Goal: Task Accomplishment & Management: Complete application form

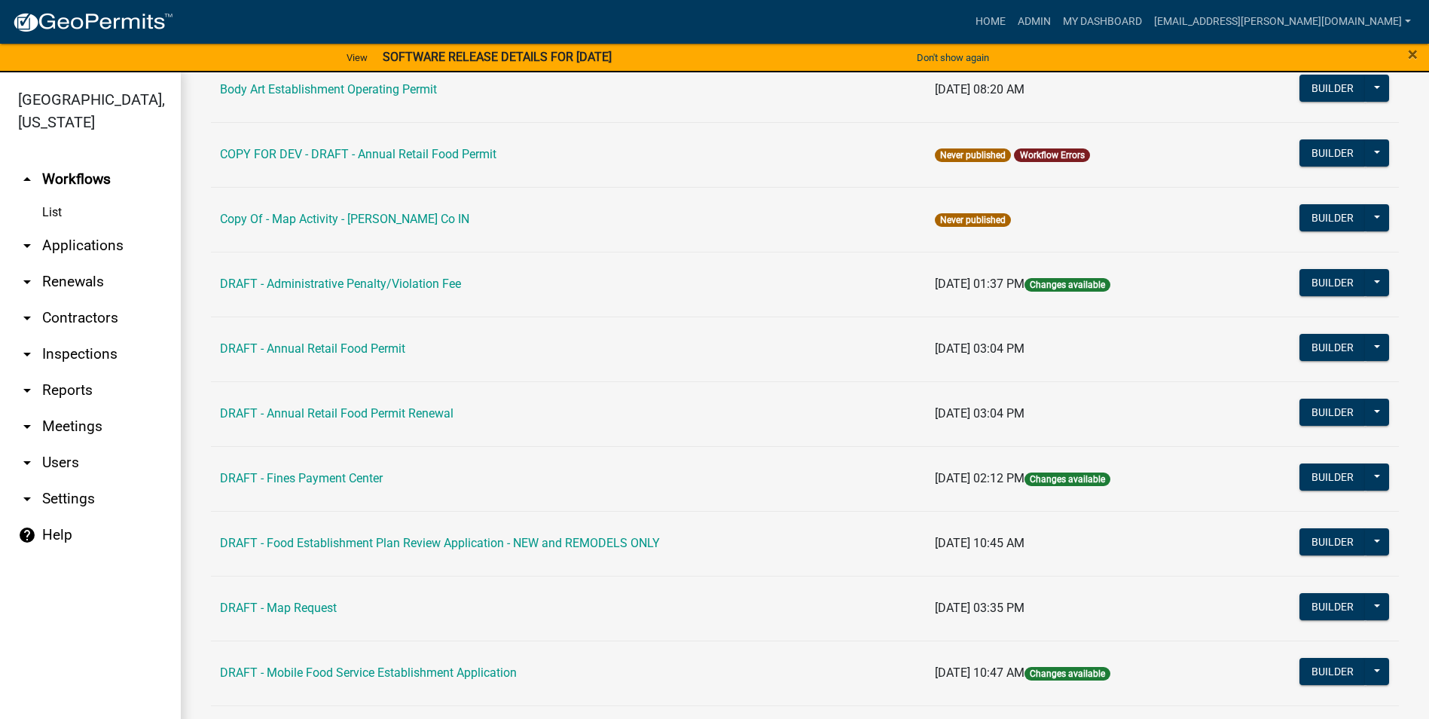
scroll to position [301, 0]
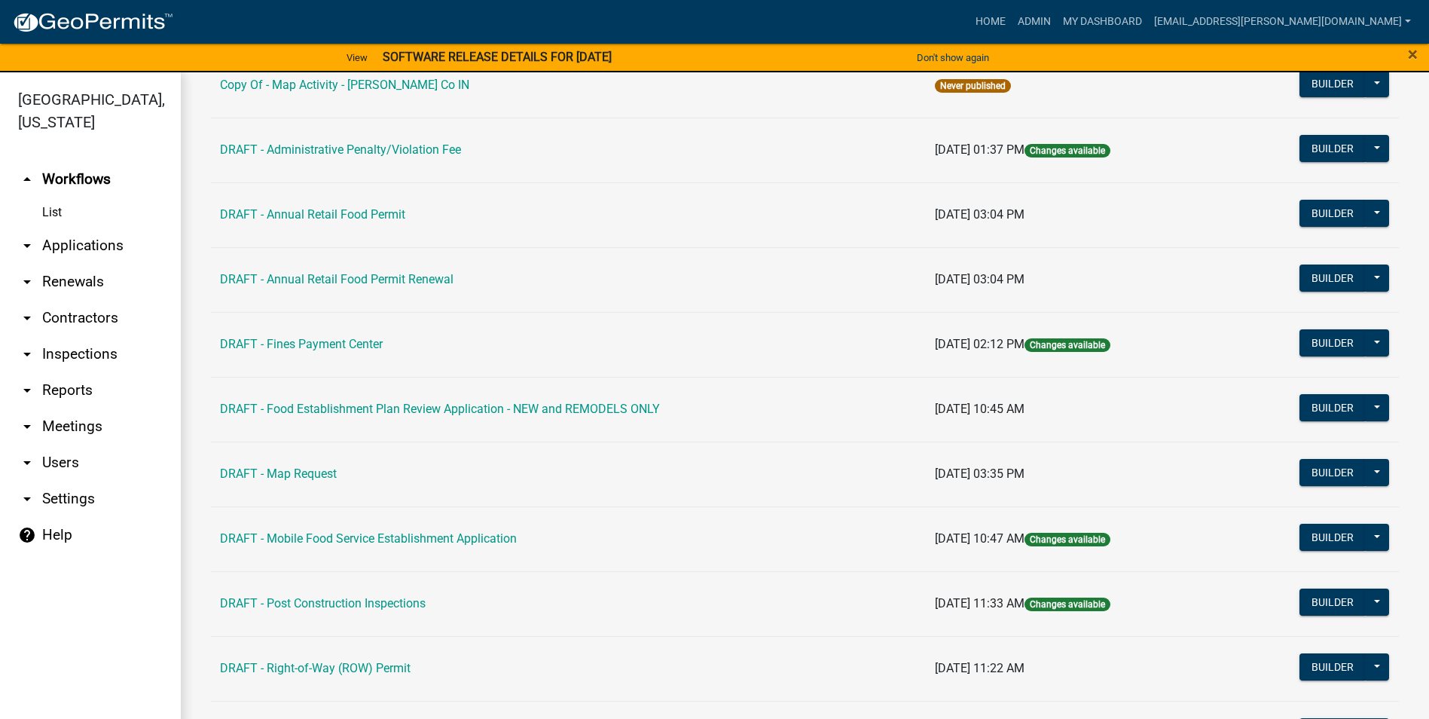
click at [64, 310] on link "arrow_drop_down Contractors" at bounding box center [90, 318] width 181 height 36
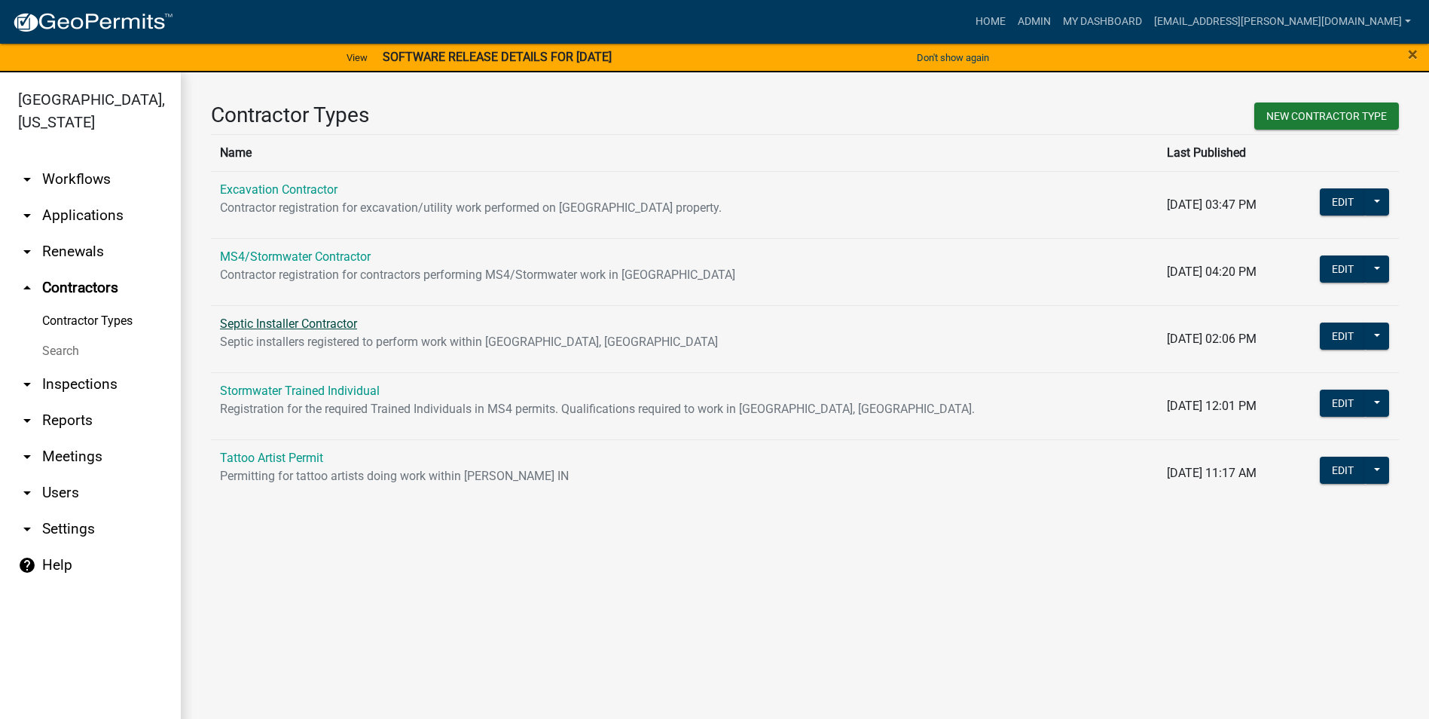
click at [322, 325] on link "Septic Installer Contractor" at bounding box center [288, 323] width 137 height 14
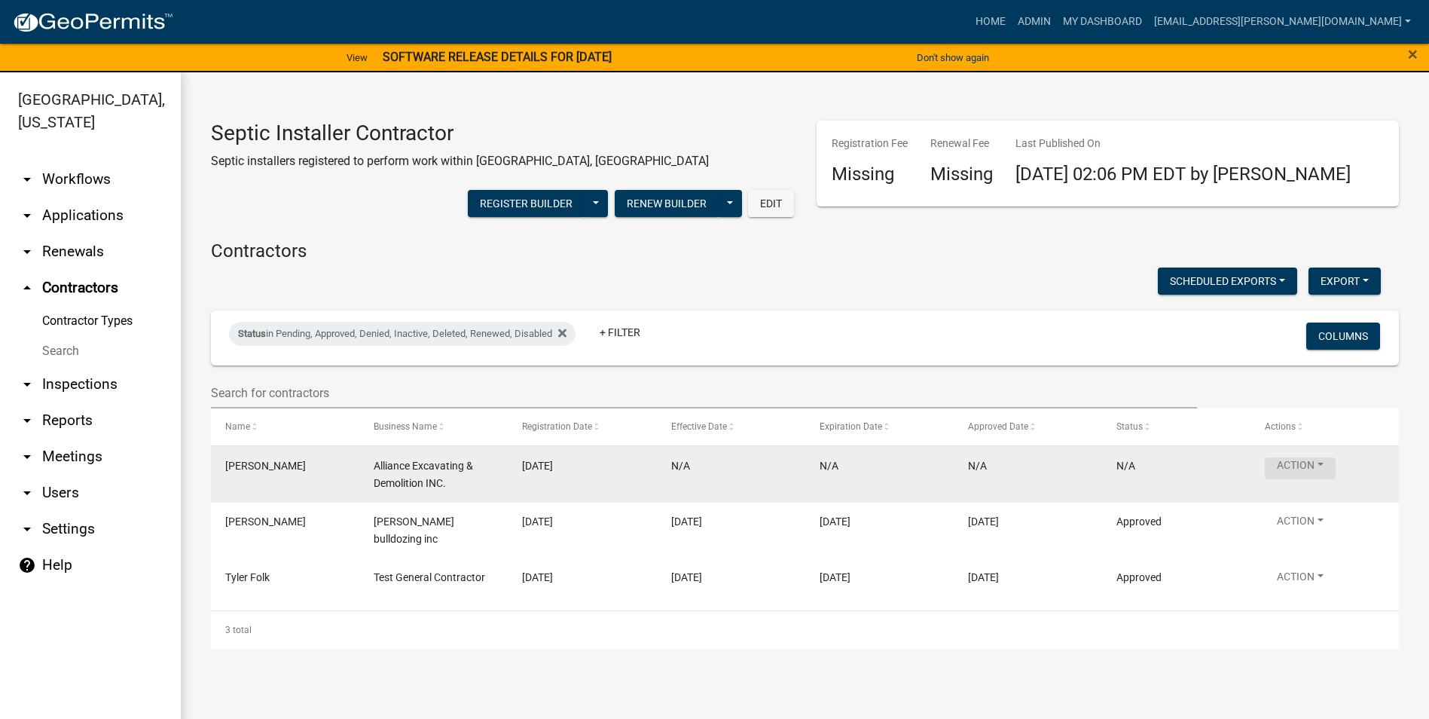
click at [1314, 465] on button "Action" at bounding box center [1300, 468] width 71 height 22
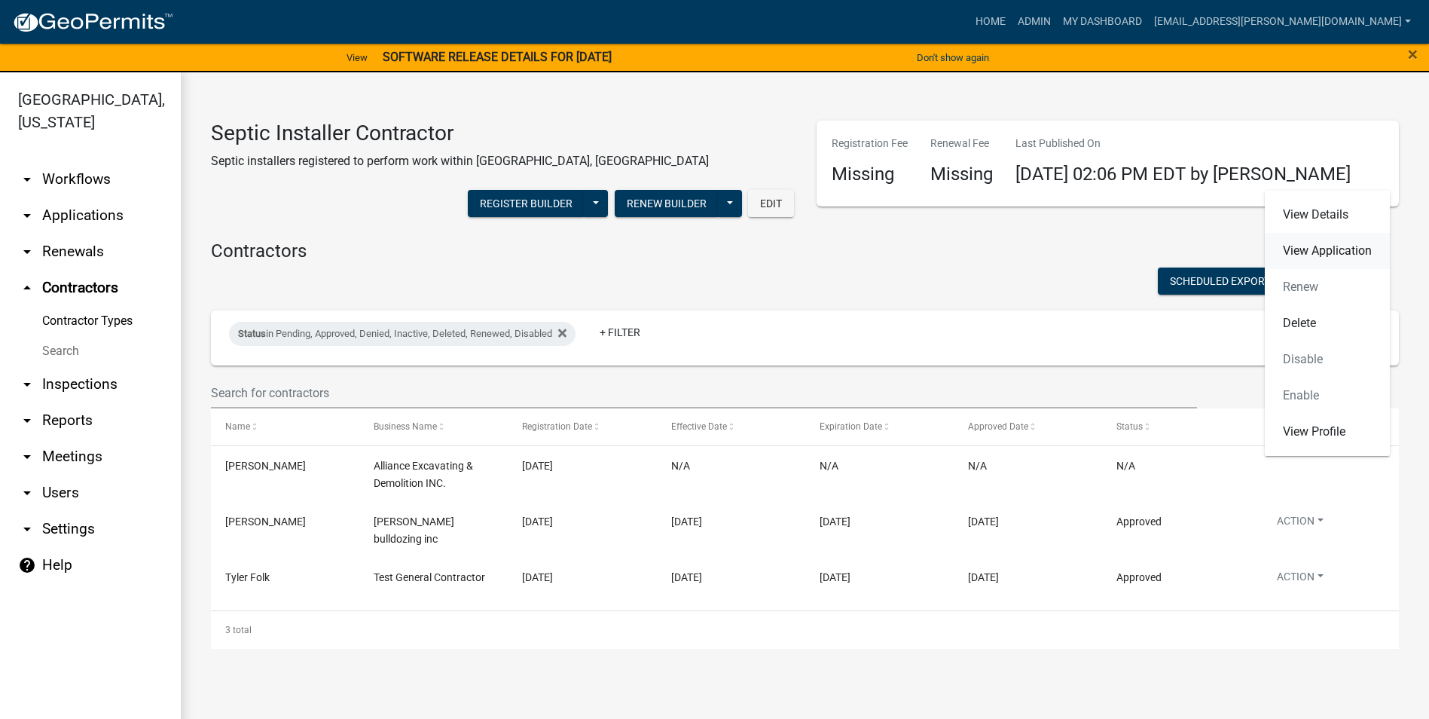
click at [1323, 243] on link "View Application" at bounding box center [1327, 251] width 125 height 36
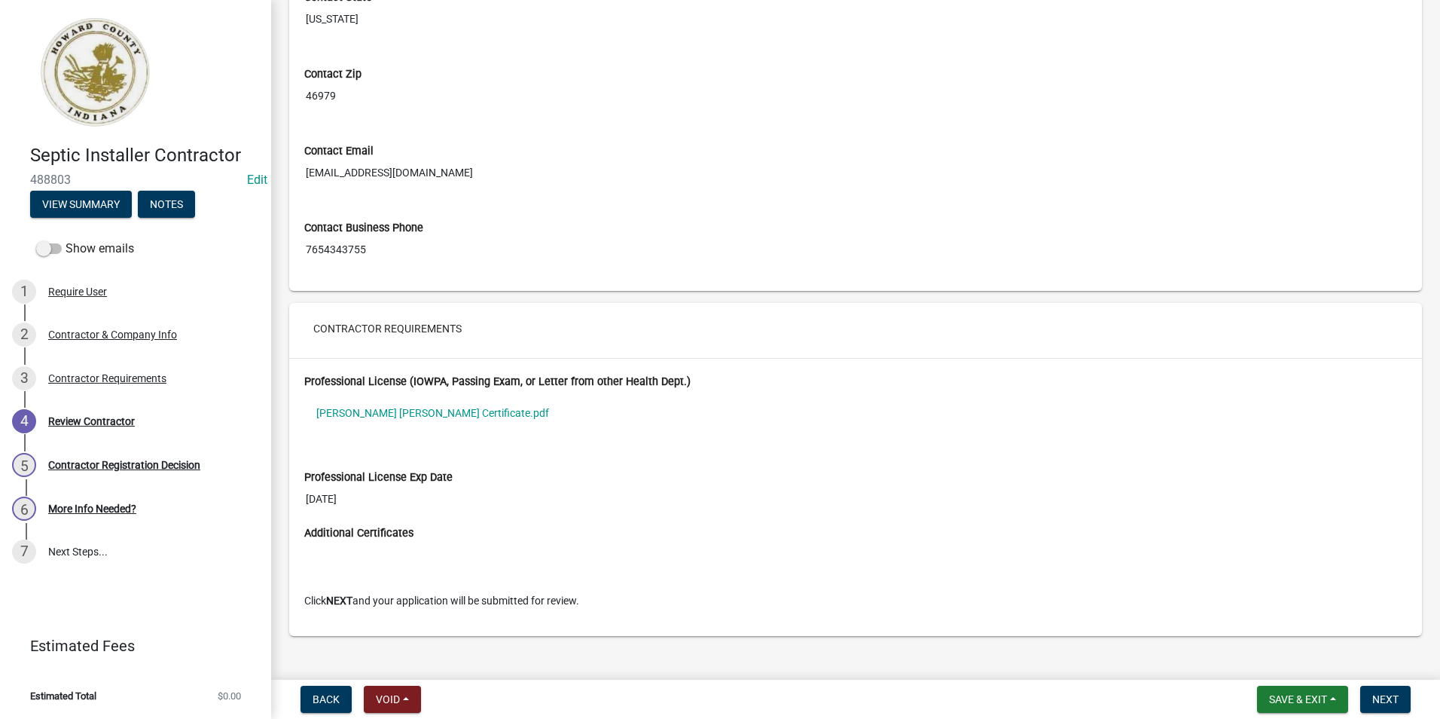
scroll to position [592, 0]
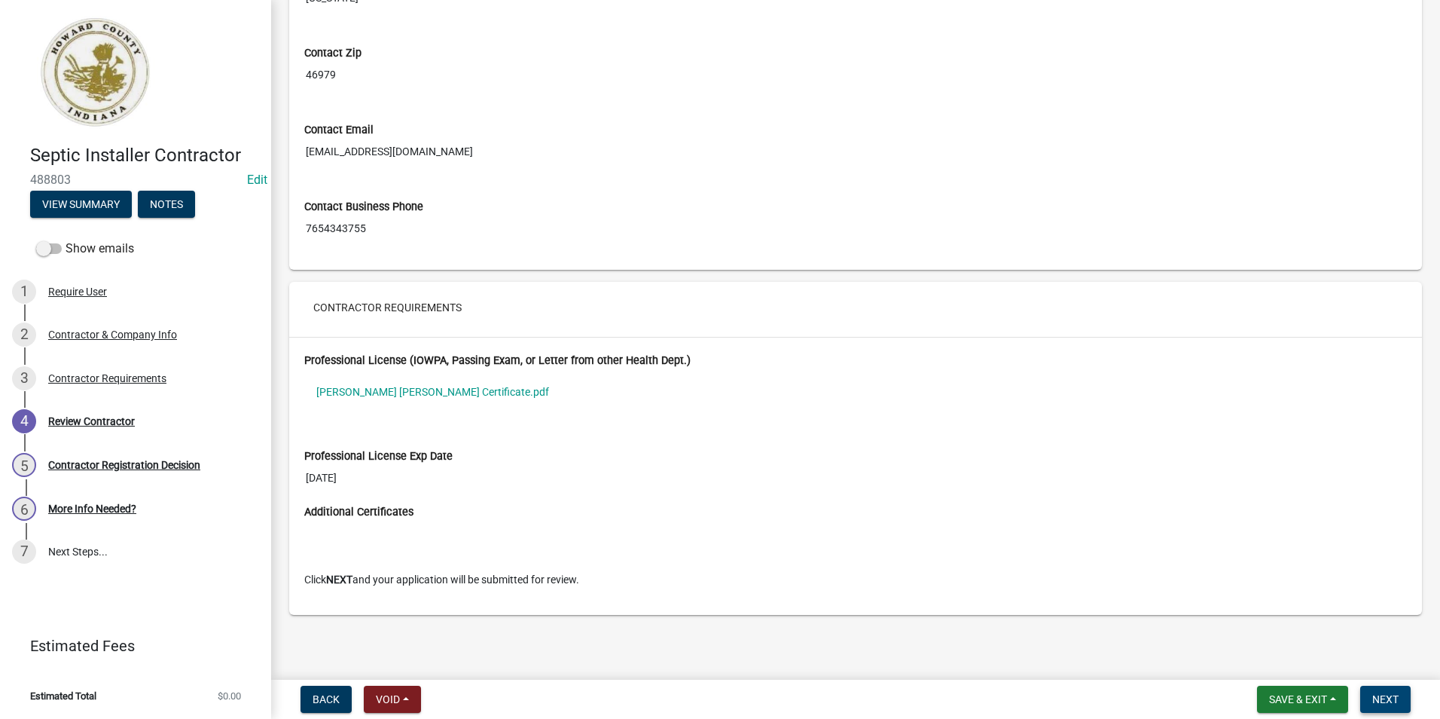
click at [1387, 701] on span "Next" at bounding box center [1385, 699] width 26 height 12
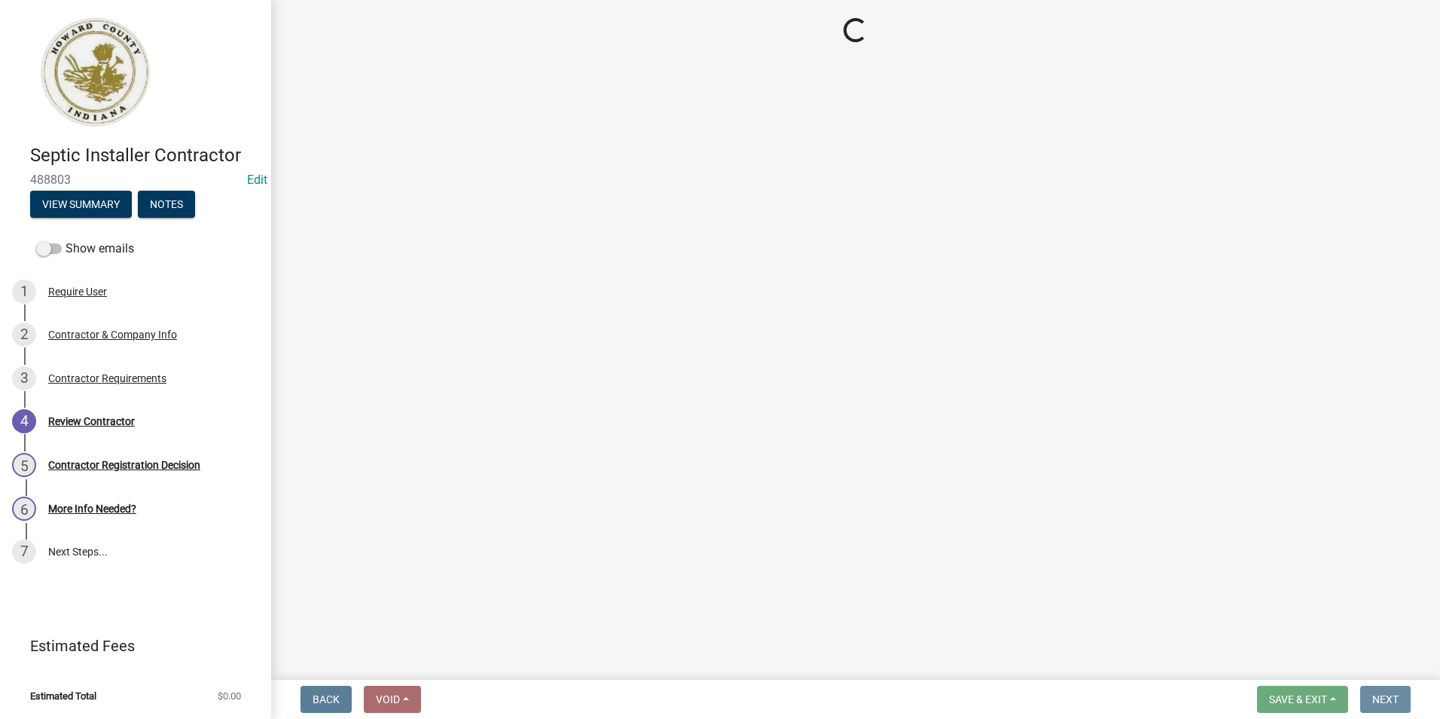
scroll to position [0, 0]
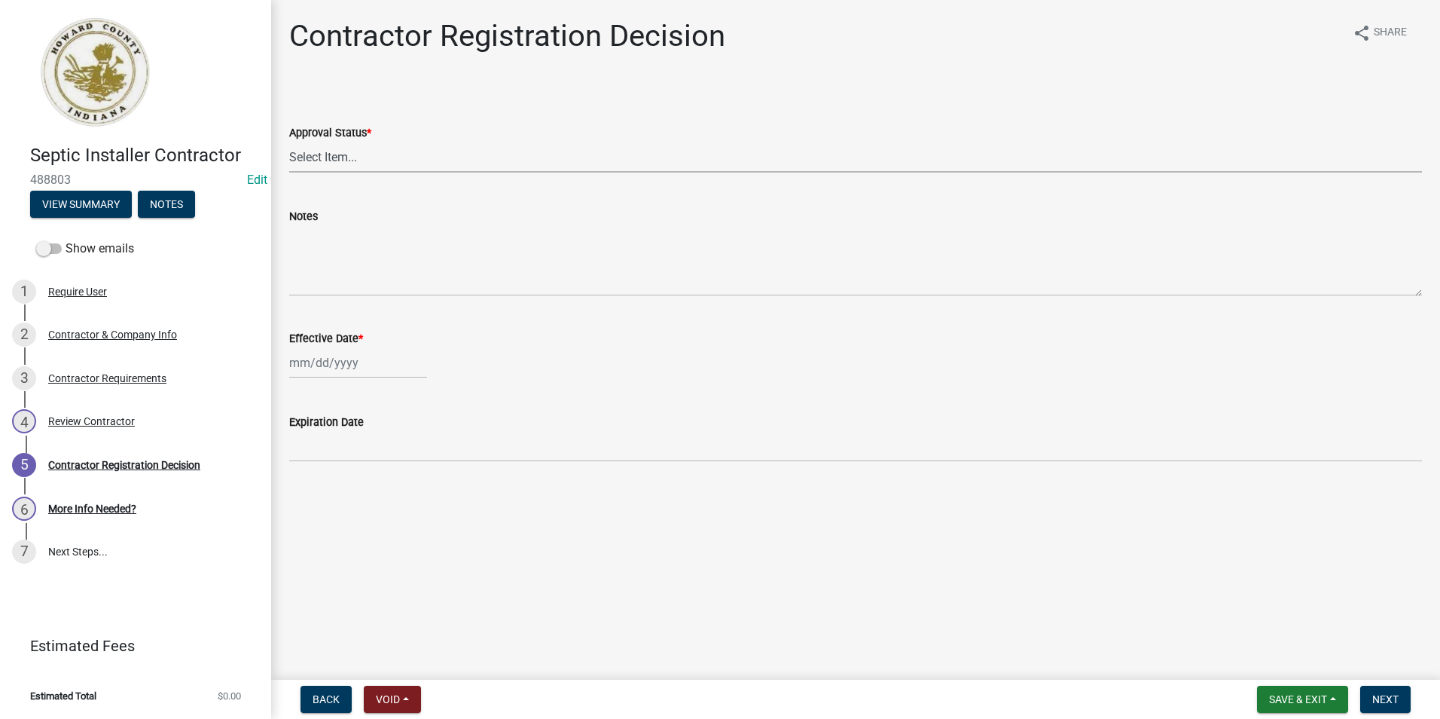
click at [505, 156] on select "Select Item... Approved Denied" at bounding box center [855, 157] width 1133 height 31
click at [289, 142] on select "Select Item... Approved Denied" at bounding box center [855, 157] width 1133 height 31
select select "4b86b809-39dd-4c68-9f3d-fdb3e7050482"
click at [343, 363] on div at bounding box center [358, 362] width 138 height 31
select select "10"
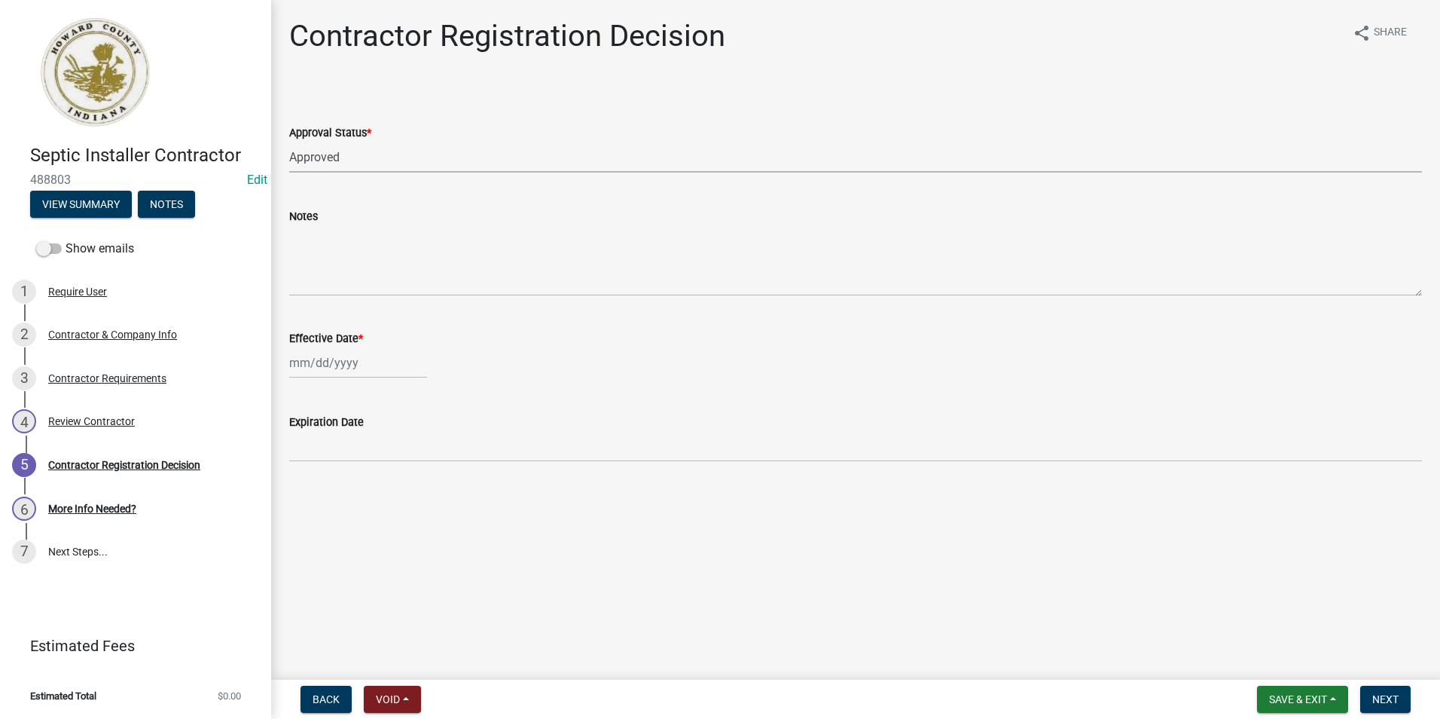
select select "2025"
click at [334, 468] on div "7" at bounding box center [328, 467] width 24 height 24
type input "[DATE]"
click at [1381, 697] on span "Next" at bounding box center [1385, 699] width 26 height 12
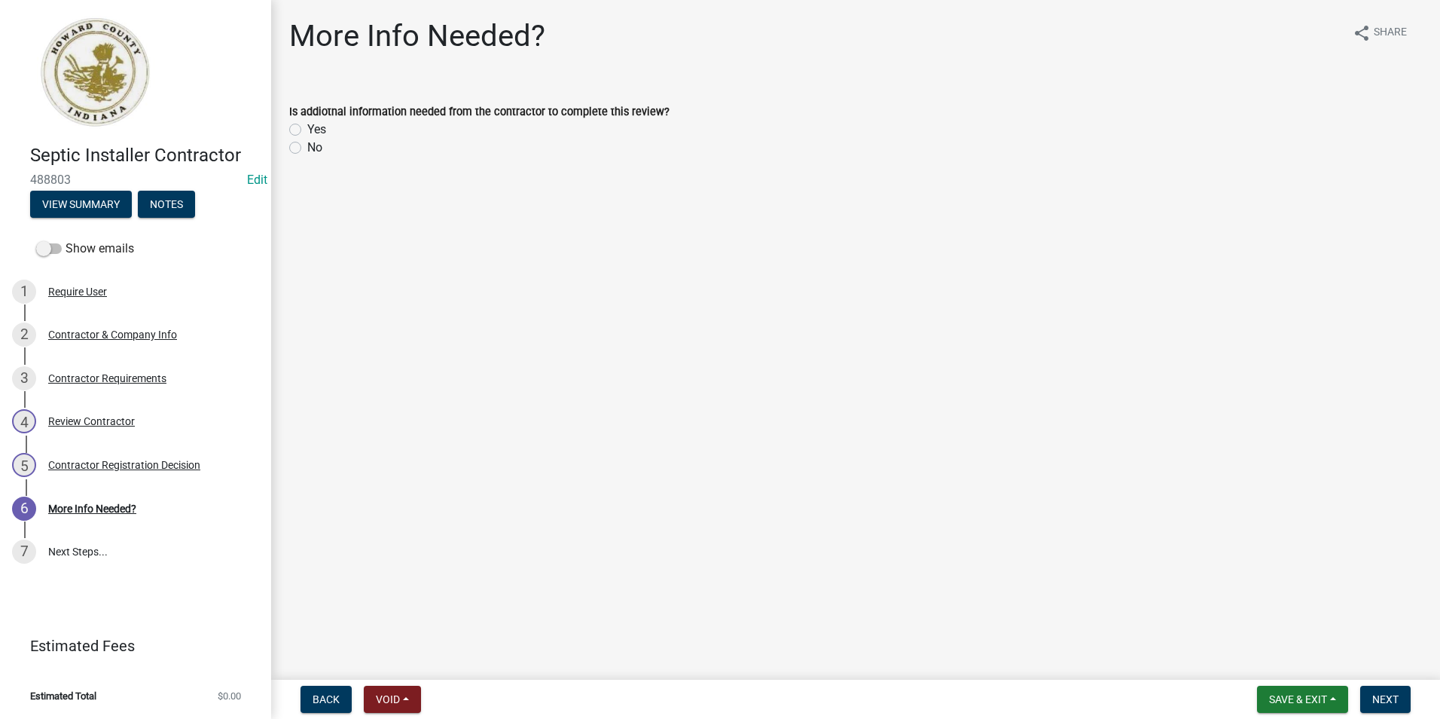
click at [307, 147] on label "No" at bounding box center [314, 148] width 15 height 18
click at [307, 147] on input "No" at bounding box center [312, 144] width 10 height 10
radio input "true"
click at [1385, 694] on span "Next" at bounding box center [1385, 699] width 26 height 12
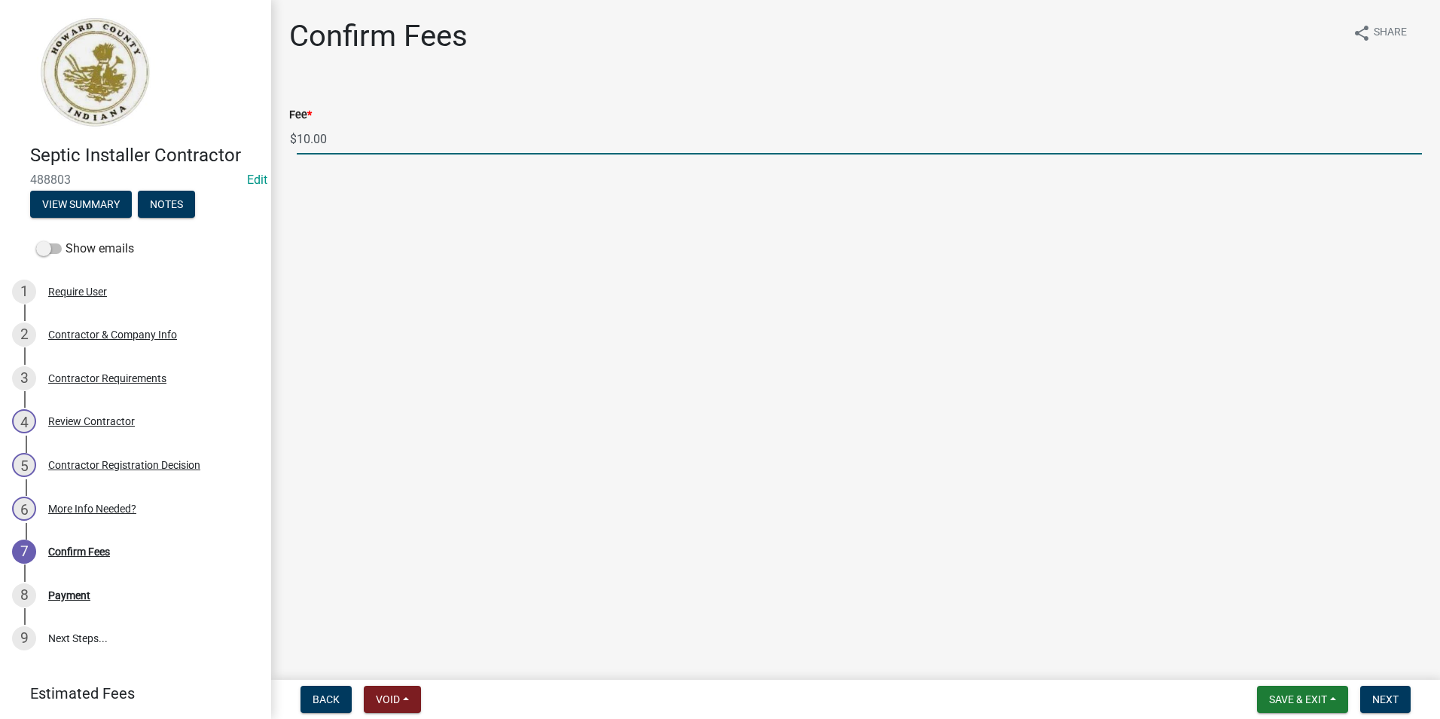
drag, startPoint x: 381, startPoint y: 142, endPoint x: 210, endPoint y: 133, distance: 171.2
click at [212, 134] on div "Septic Installer Contractor 488803 Edit View Summary Notes Show emails 1 Requir…" at bounding box center [720, 359] width 1440 height 719
type input "0.00"
click at [1394, 703] on span "Next" at bounding box center [1385, 699] width 26 height 12
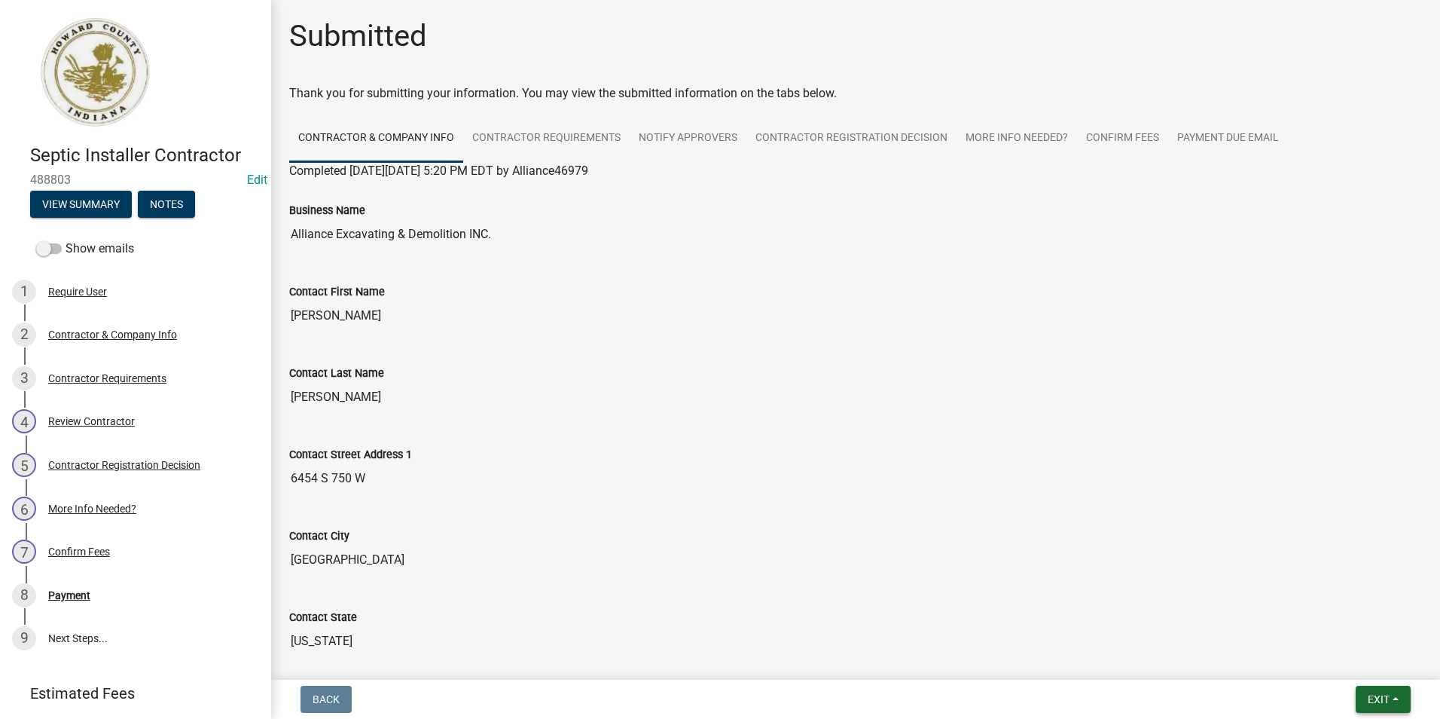
click at [1384, 694] on span "Exit" at bounding box center [1379, 699] width 22 height 12
click at [1333, 661] on button "Save & Exit" at bounding box center [1350, 660] width 121 height 36
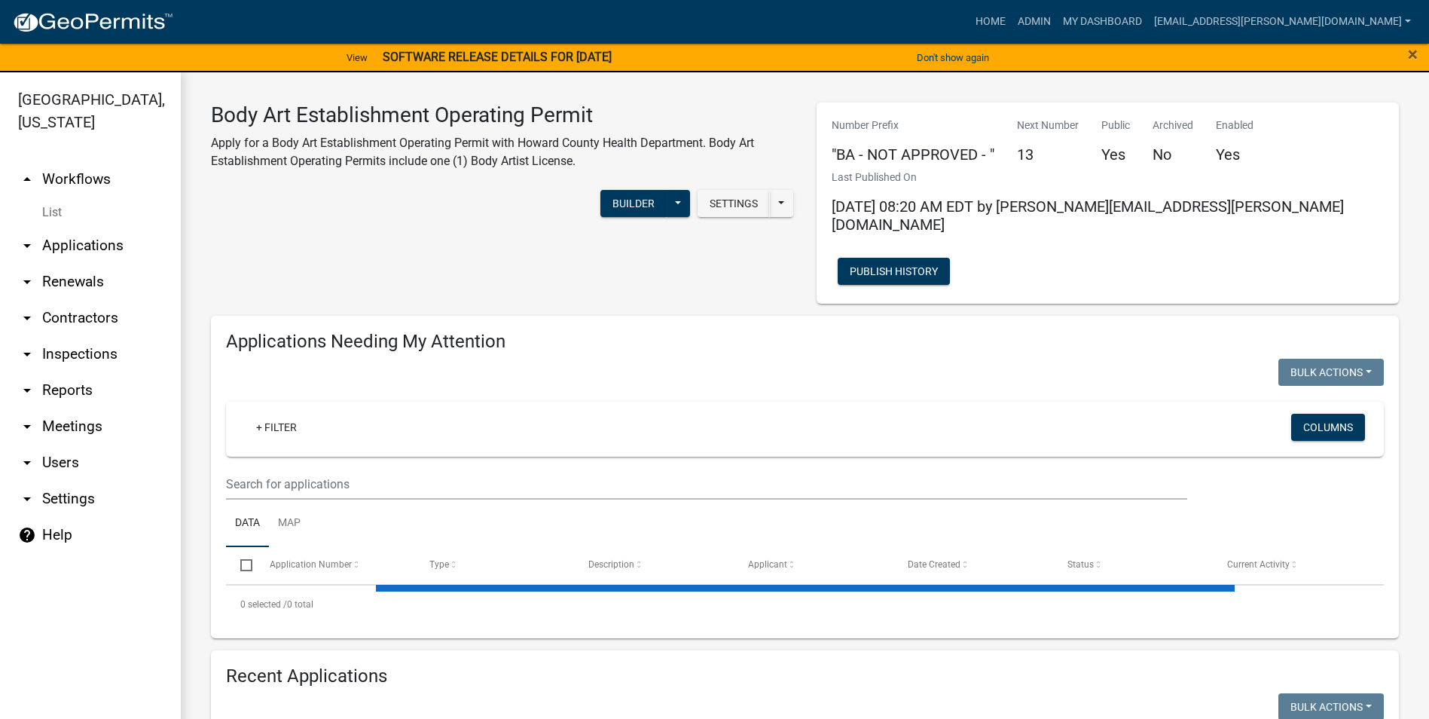
select select "3: 100"
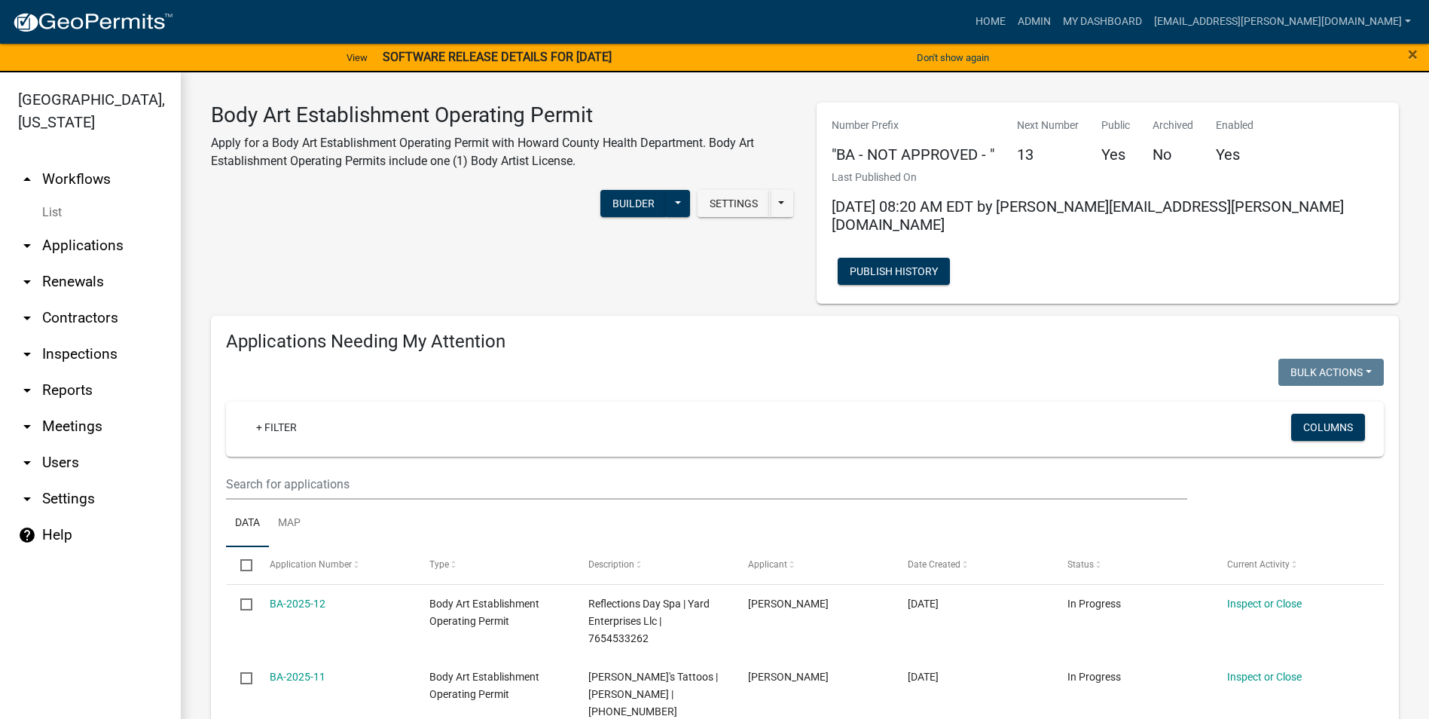
click at [79, 319] on link "arrow_drop_down Contractors" at bounding box center [90, 318] width 181 height 36
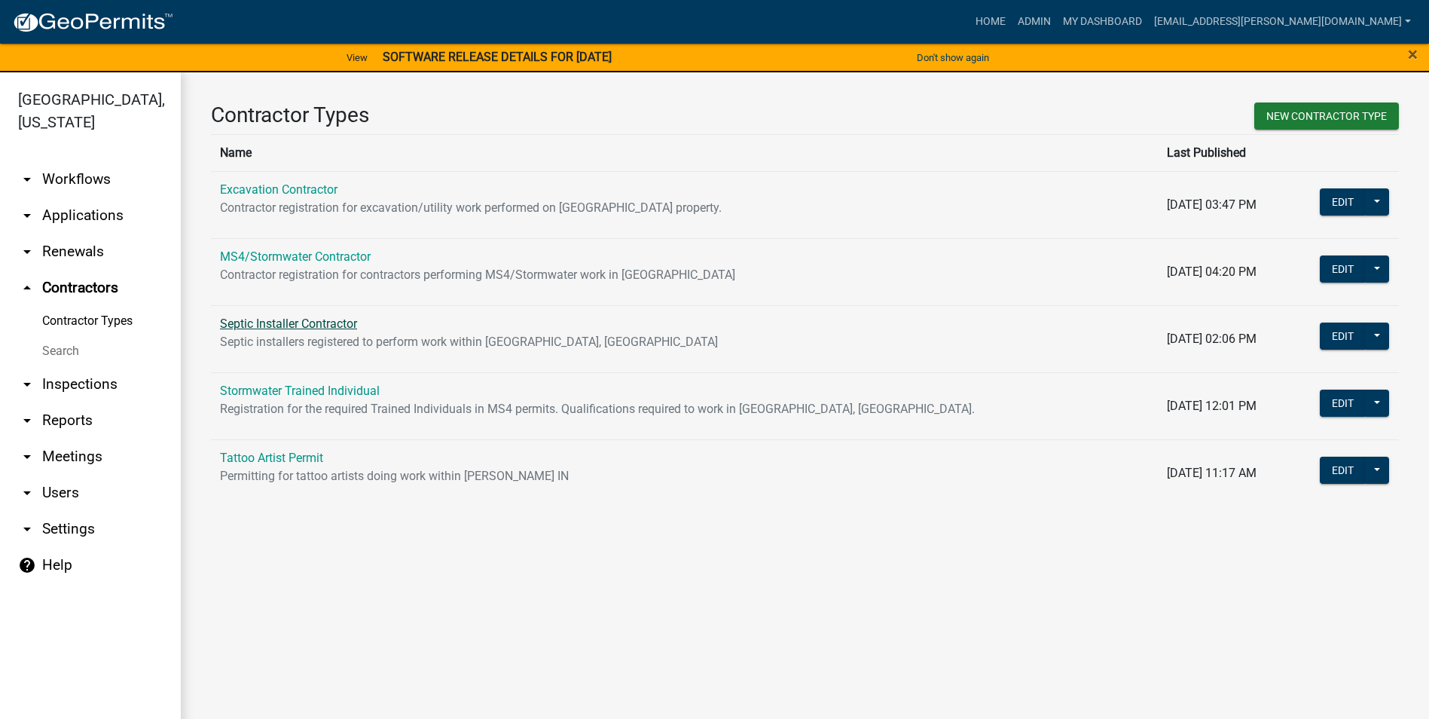
click at [262, 325] on link "Septic Installer Contractor" at bounding box center [288, 323] width 137 height 14
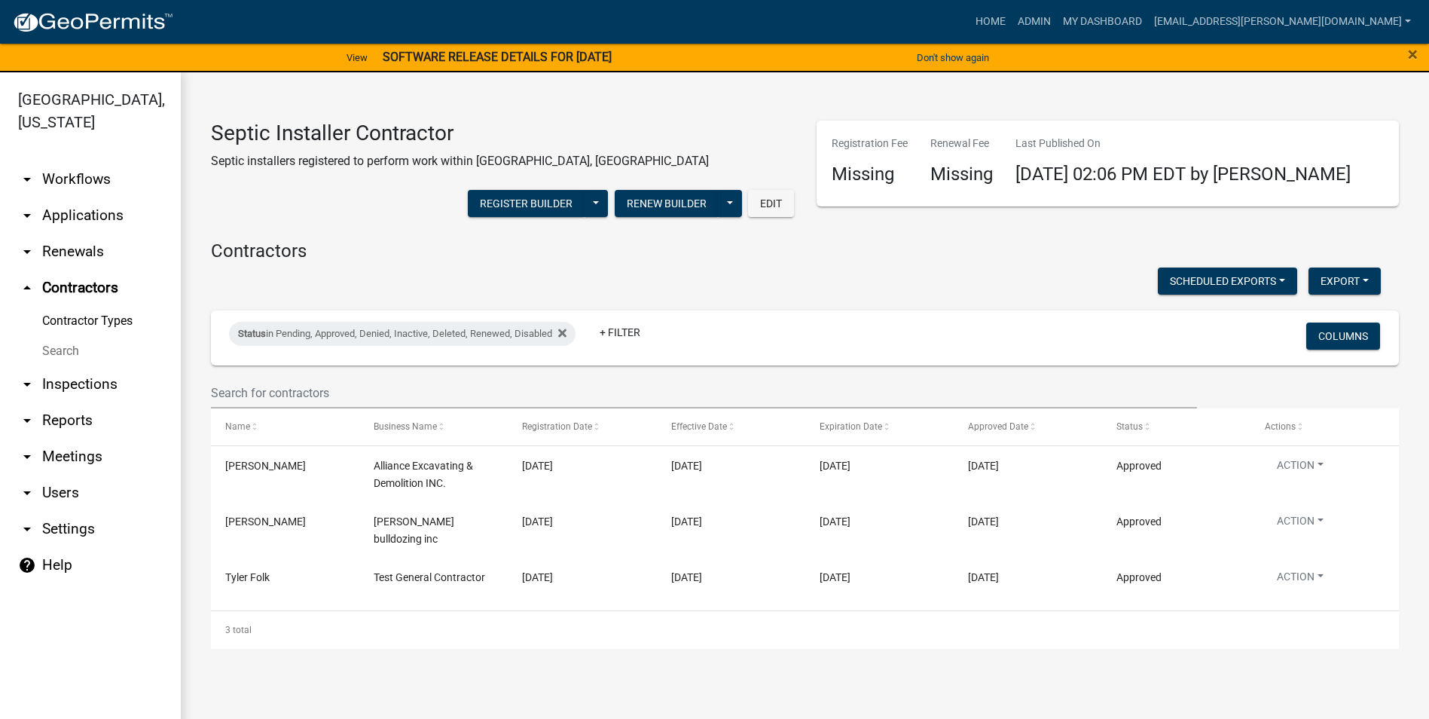
scroll to position [18, 0]
